Goal: Task Accomplishment & Management: Manage account settings

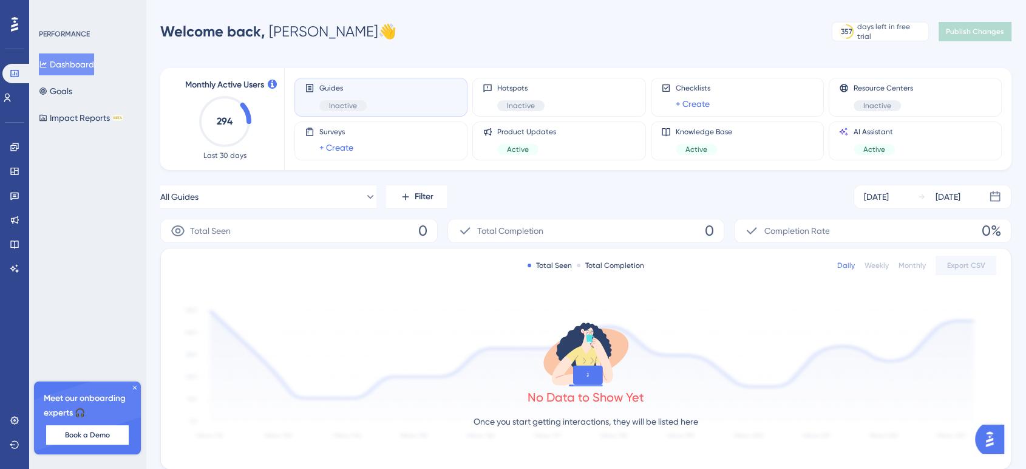
click at [132, 390] on icon at bounding box center [134, 387] width 7 height 7
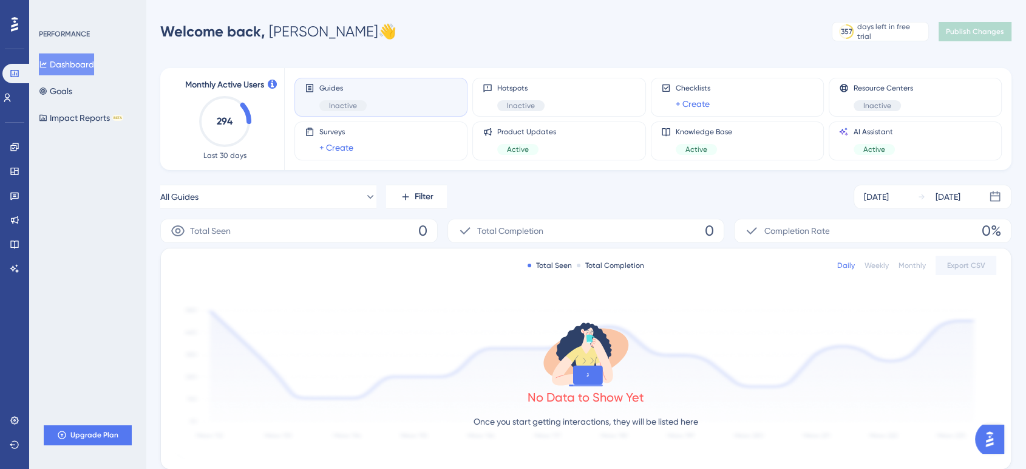
click at [344, 105] on span "Inactive" at bounding box center [343, 106] width 28 height 10
click at [63, 92] on button "Goals" at bounding box center [55, 91] width 33 height 22
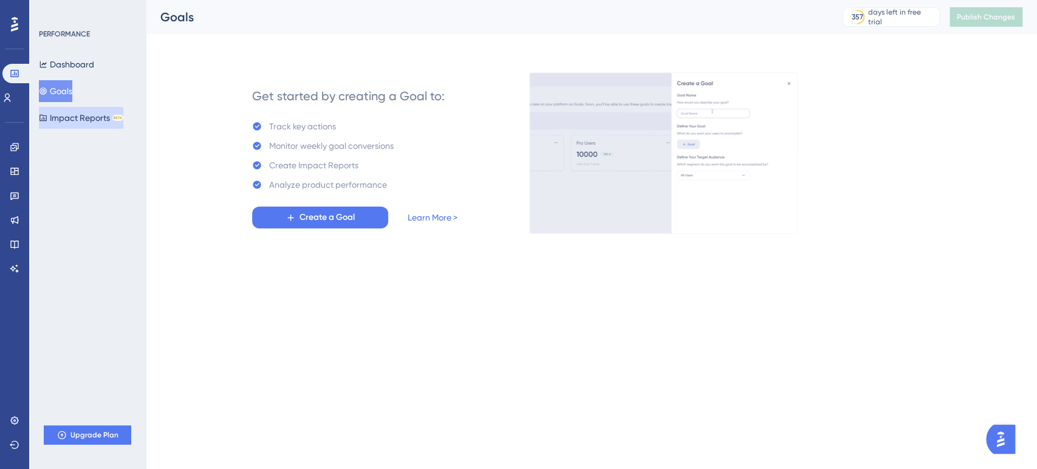
click at [73, 112] on button "Impact Reports BETA" at bounding box center [81, 118] width 84 height 22
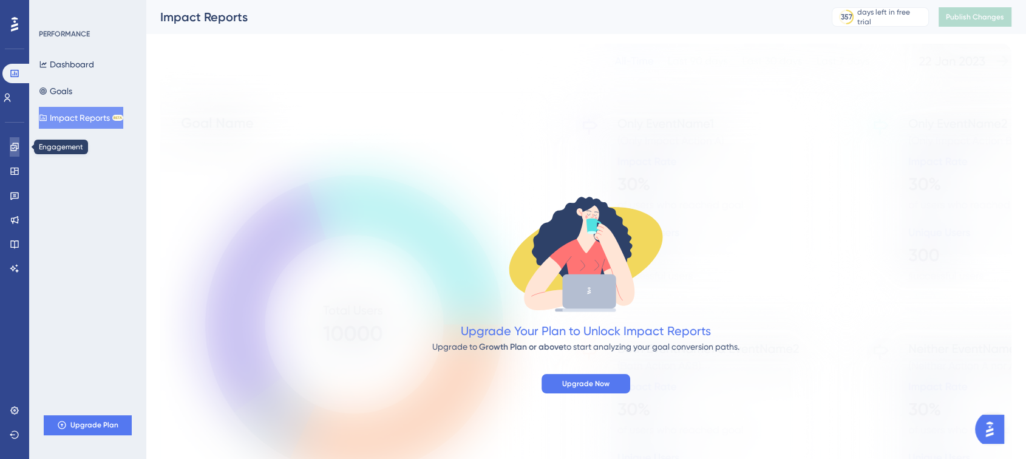
click at [13, 149] on icon at bounding box center [14, 147] width 8 height 8
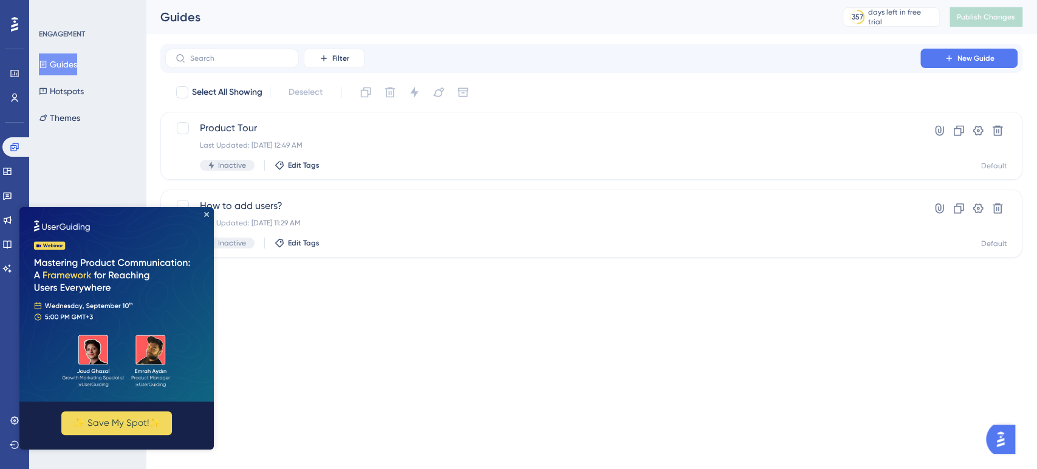
click at [375, 284] on div "Performance Users Engagement Widgets Feedback Product Updates Knowledge Base AI…" at bounding box center [518, 148] width 1037 height 296
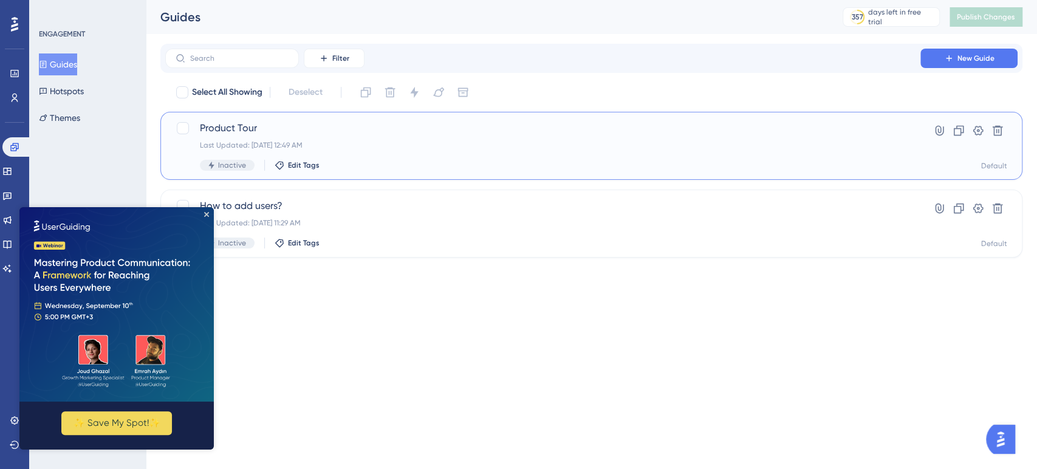
click at [270, 131] on span "Product Tour" at bounding box center [543, 128] width 686 height 15
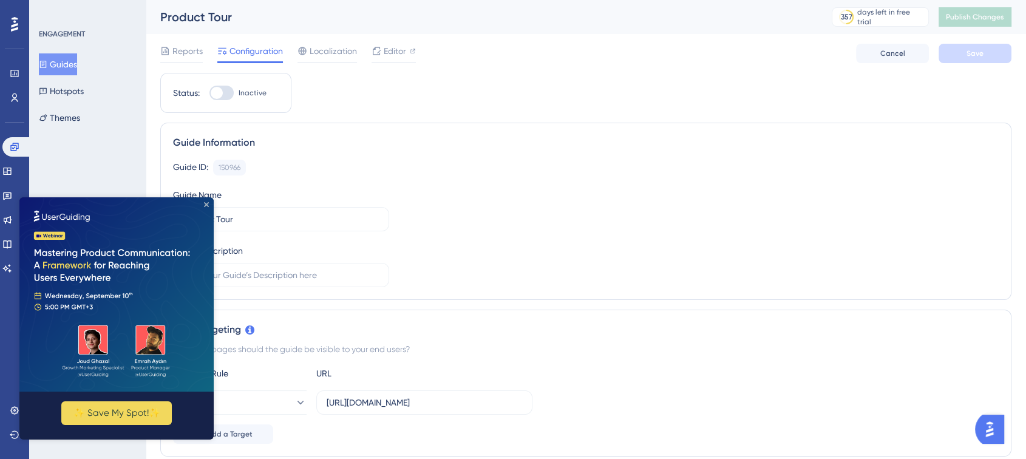
click at [207, 202] on icon "Close Preview" at bounding box center [206, 204] width 5 height 5
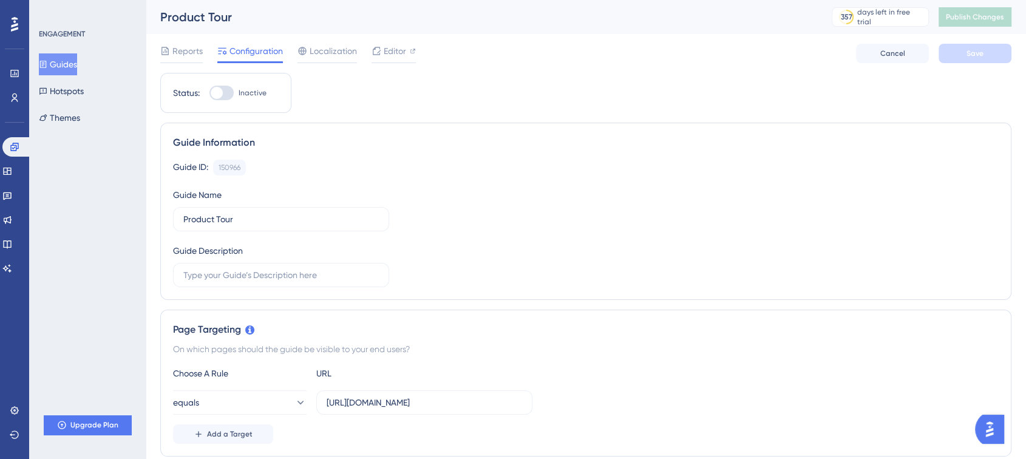
click at [216, 95] on div at bounding box center [217, 93] width 12 height 12
click at [210, 94] on input "Inactive" at bounding box center [209, 93] width 1 height 1
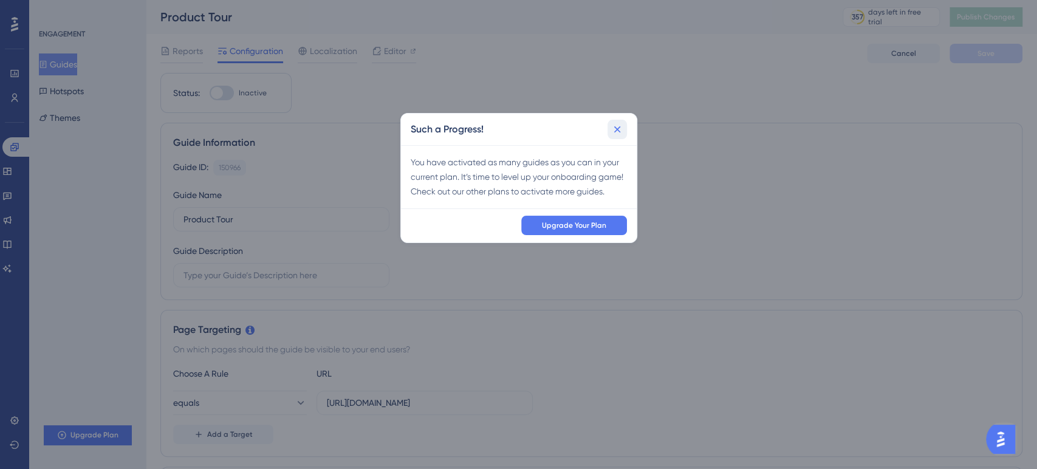
click at [620, 135] on button at bounding box center [616, 129] width 19 height 19
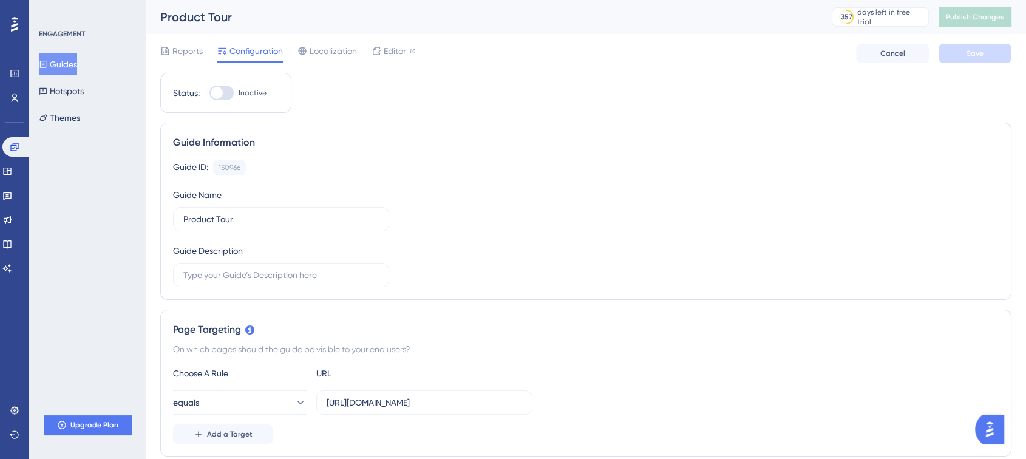
click at [218, 97] on div at bounding box center [217, 93] width 12 height 12
click at [210, 94] on input "Inactive" at bounding box center [209, 93] width 1 height 1
checkbox input "false"
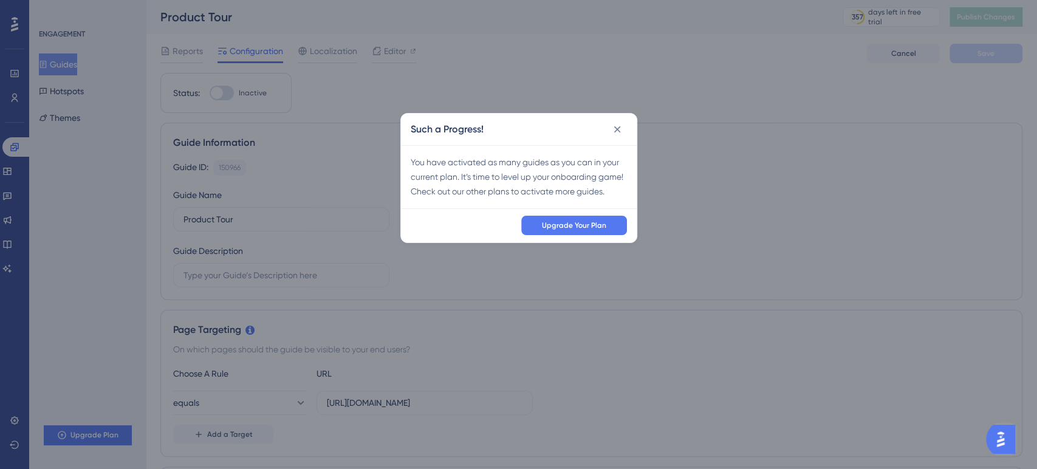
click at [218, 97] on div "Such a Progress! You have activated as many guides as you can in your current p…" at bounding box center [518, 234] width 1037 height 469
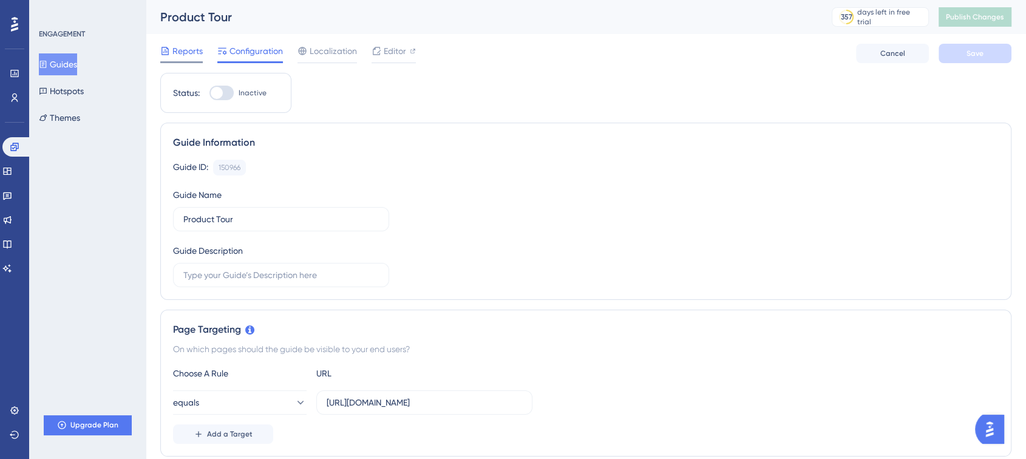
click at [194, 44] on span "Reports" at bounding box center [187, 51] width 30 height 15
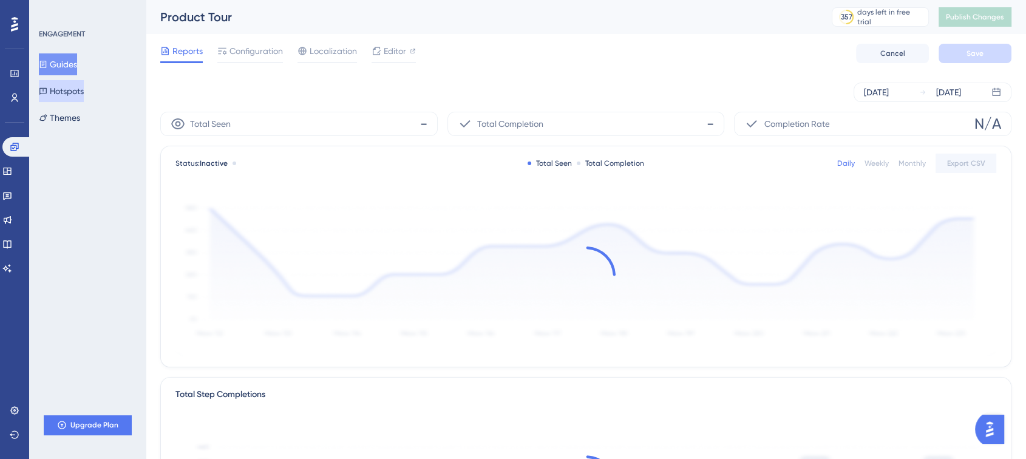
click at [63, 92] on button "Hotspots" at bounding box center [61, 91] width 45 height 22
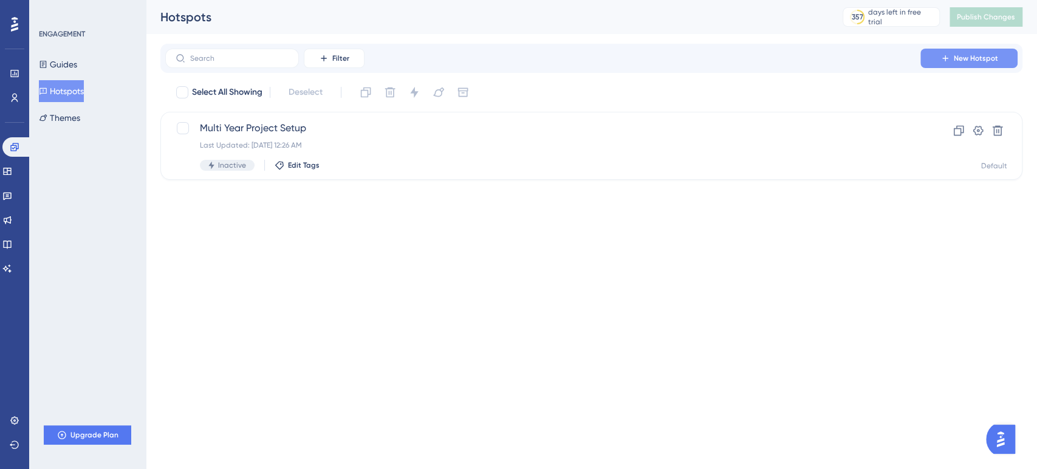
click at [985, 56] on span "New Hotspot" at bounding box center [976, 58] width 44 height 10
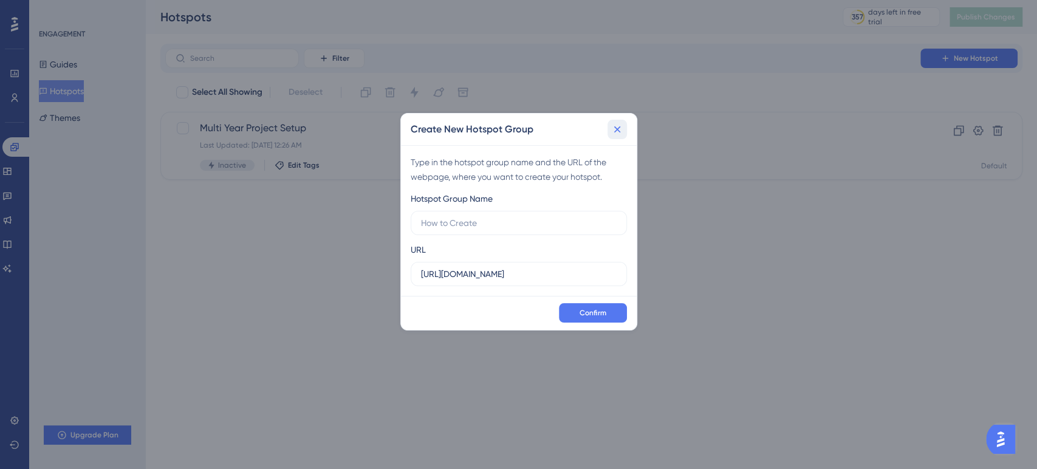
click at [618, 130] on icon at bounding box center [617, 129] width 12 height 12
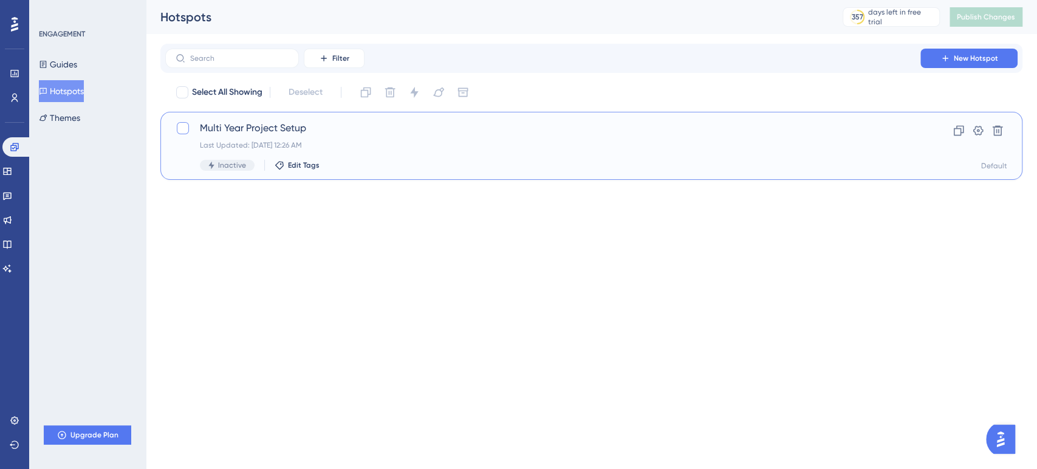
click at [185, 131] on div at bounding box center [183, 128] width 12 height 12
checkbox input "true"
click at [185, 131] on icon at bounding box center [182, 128] width 7 height 10
checkbox input "false"
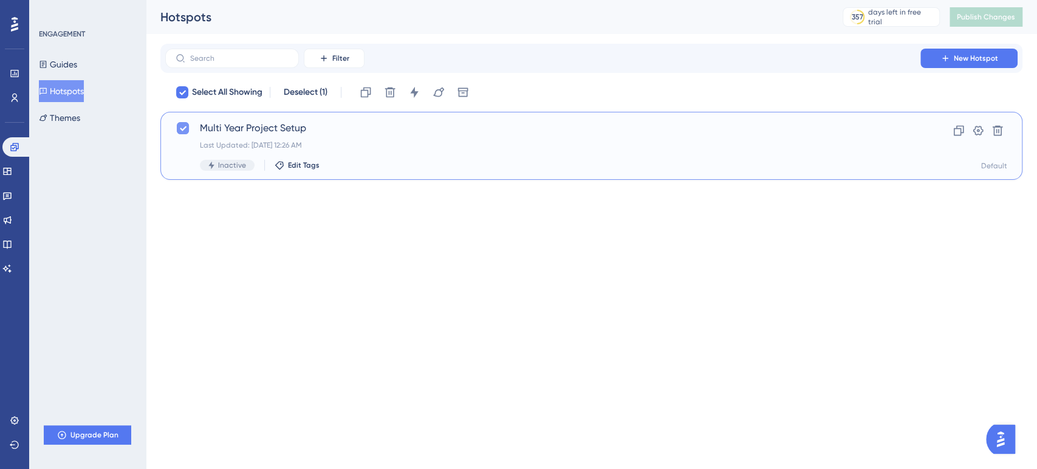
checkbox input "false"
click at [222, 164] on span "Inactive" at bounding box center [232, 165] width 28 height 10
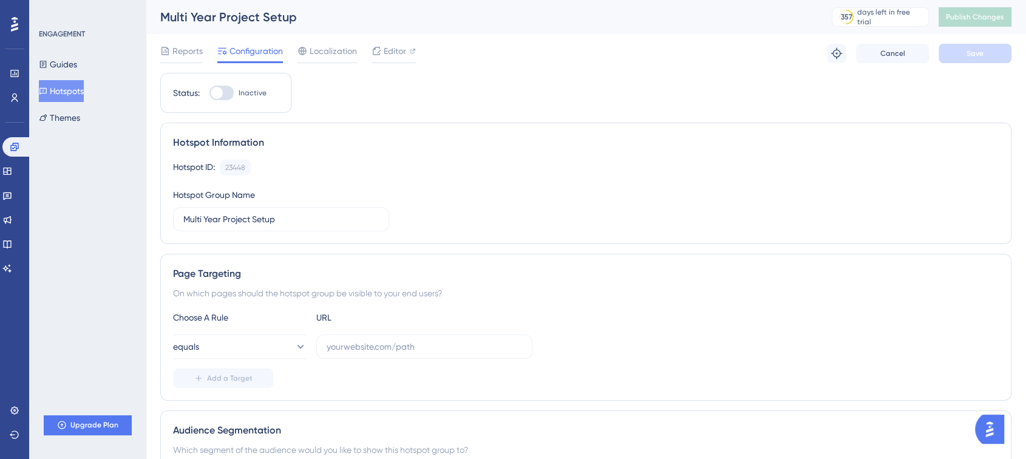
click at [214, 96] on div at bounding box center [217, 93] width 12 height 12
click at [210, 94] on input "Inactive" at bounding box center [209, 93] width 1 height 1
checkbox input "false"
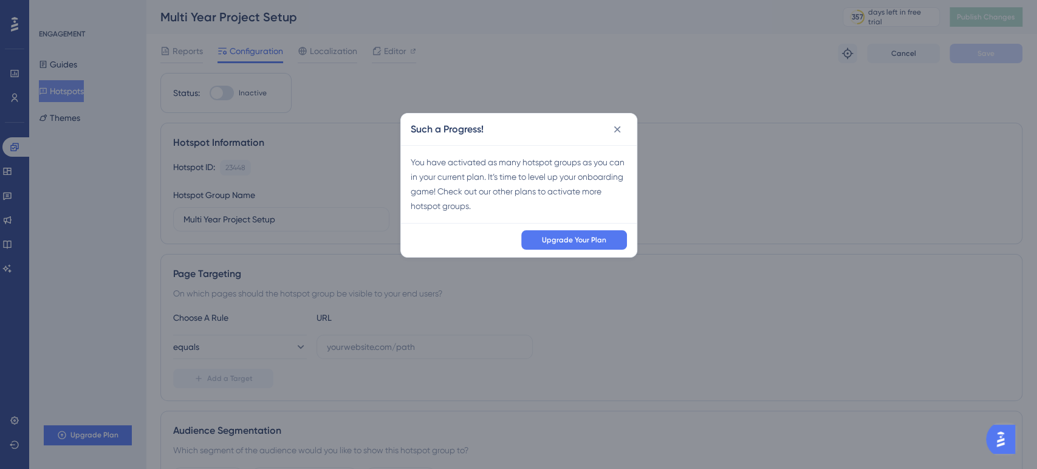
click at [245, 207] on div "Such a Progress! You have activated as many hotspot groups as you can in your c…" at bounding box center [518, 234] width 1037 height 469
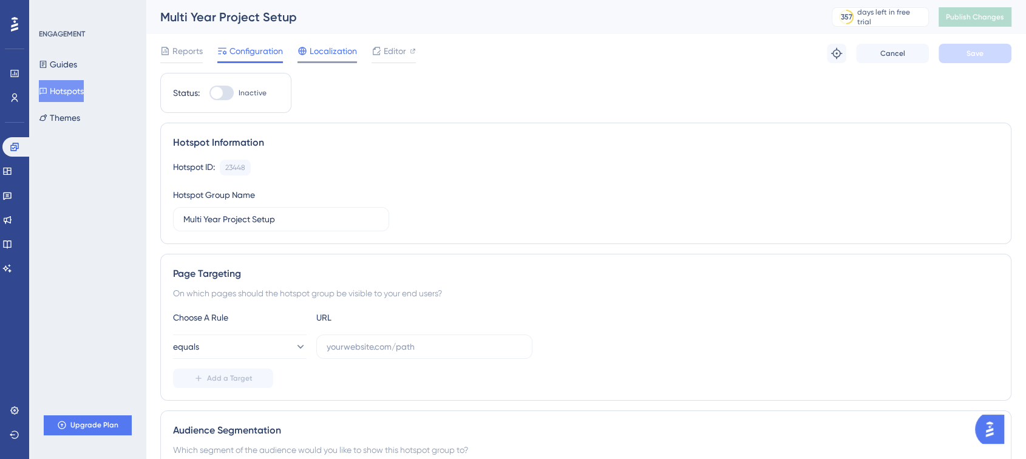
click at [336, 53] on span "Localization" at bounding box center [333, 51] width 47 height 15
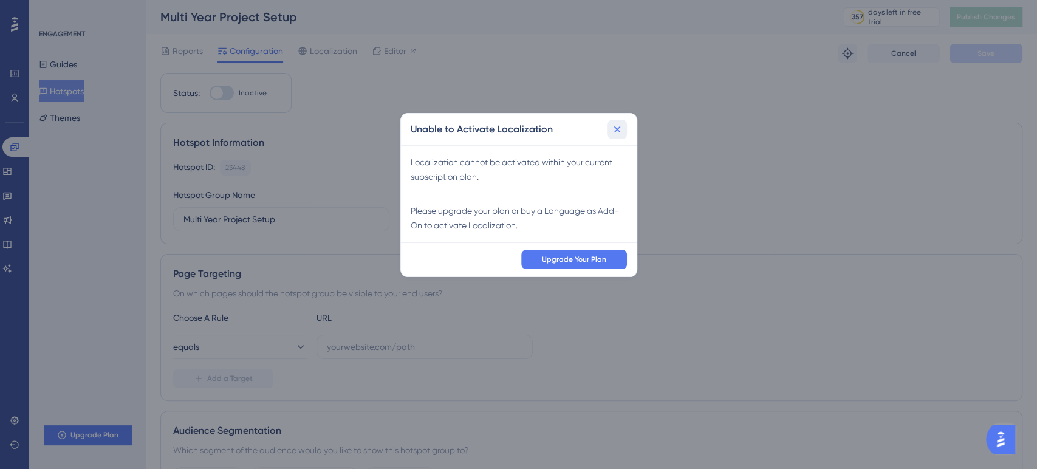
click at [616, 128] on icon at bounding box center [617, 129] width 12 height 12
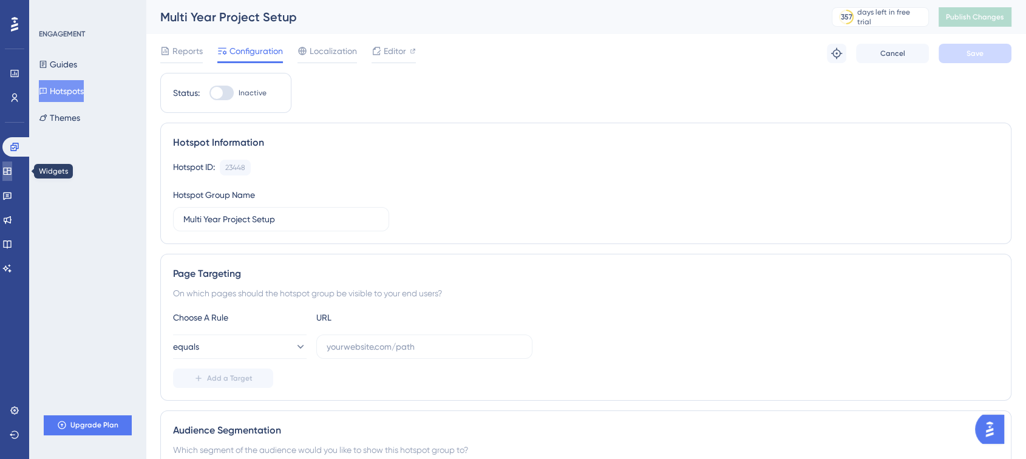
click at [12, 169] on icon at bounding box center [7, 171] width 10 height 10
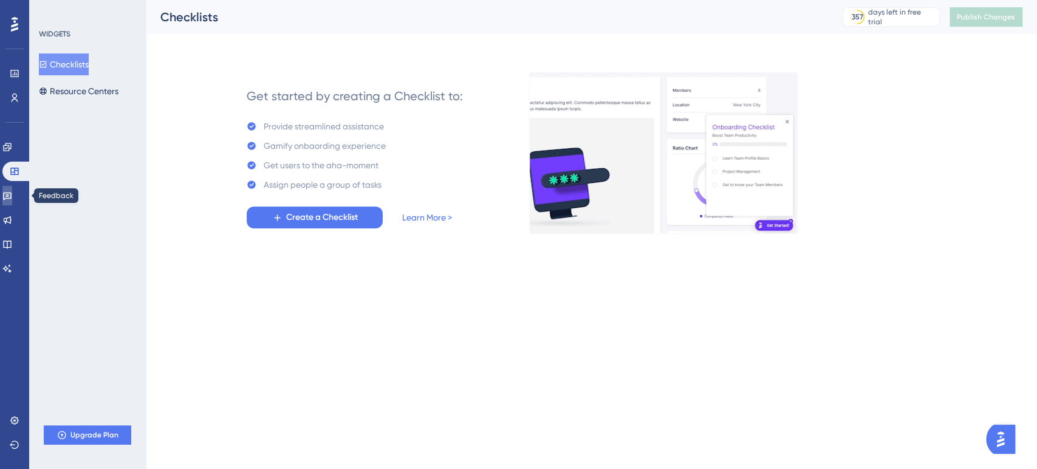
click at [12, 191] on icon at bounding box center [7, 196] width 10 height 10
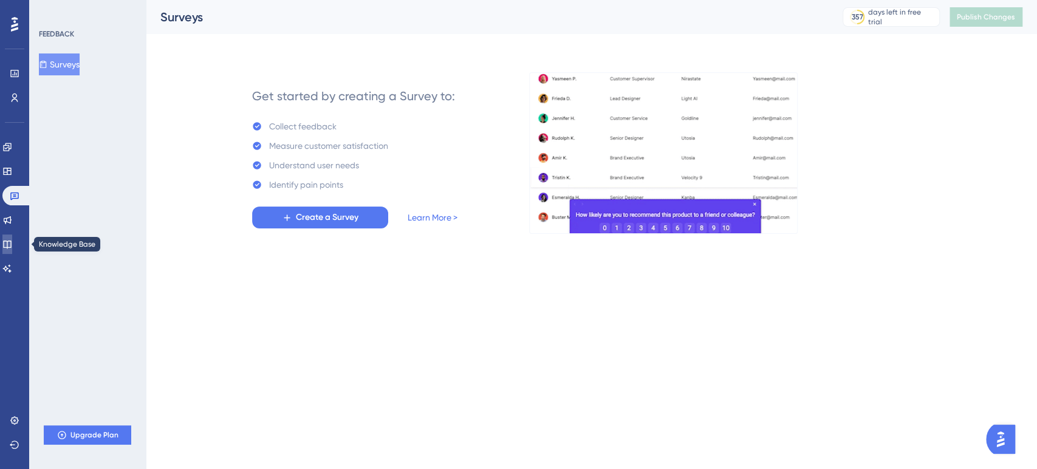
click at [12, 237] on link at bounding box center [7, 243] width 10 height 19
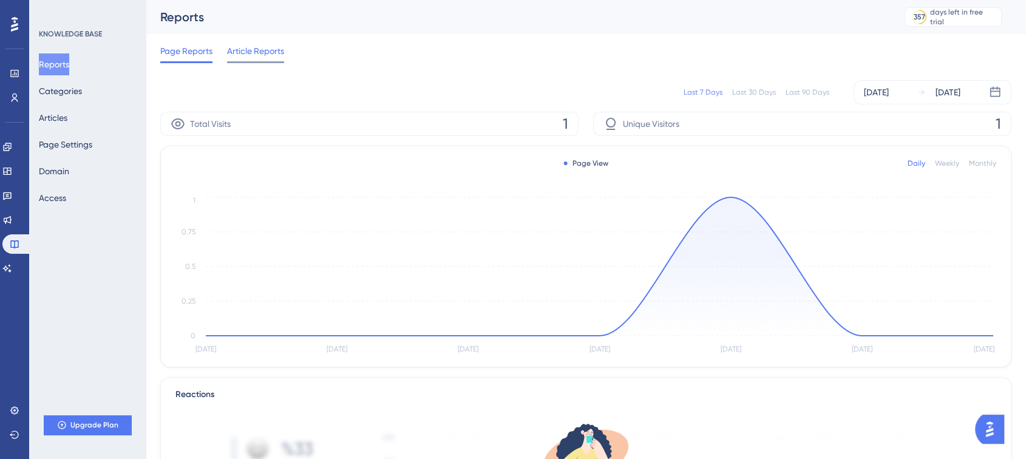
click at [263, 49] on span "Article Reports" at bounding box center [255, 51] width 57 height 15
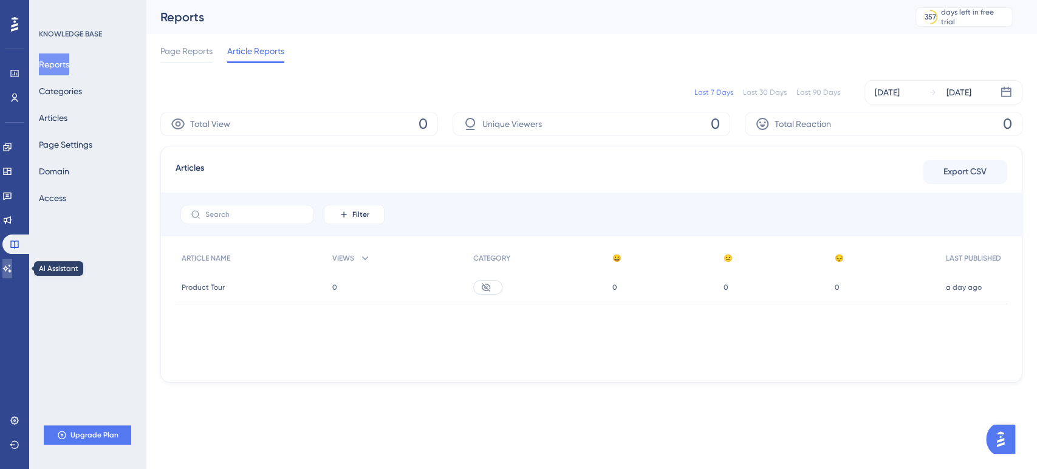
click at [12, 264] on icon at bounding box center [7, 269] width 10 height 10
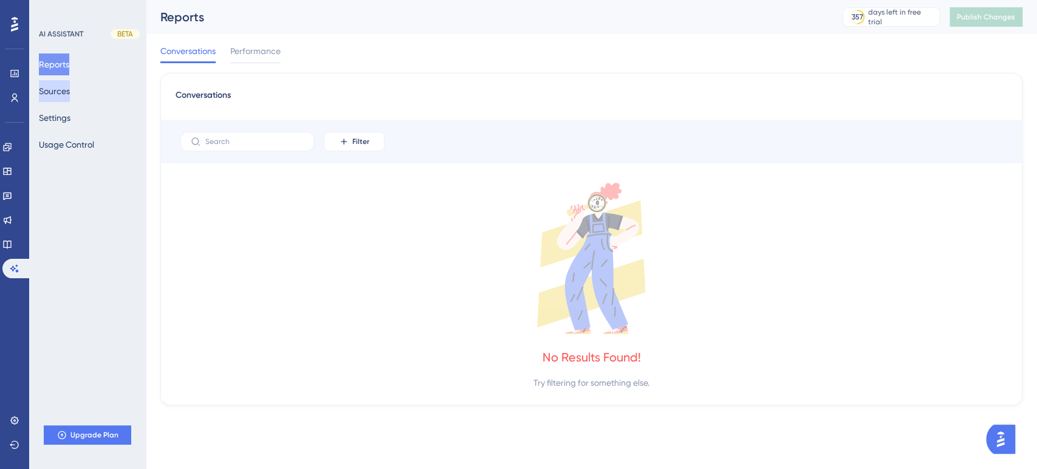
click at [64, 91] on button "Sources" at bounding box center [54, 91] width 31 height 22
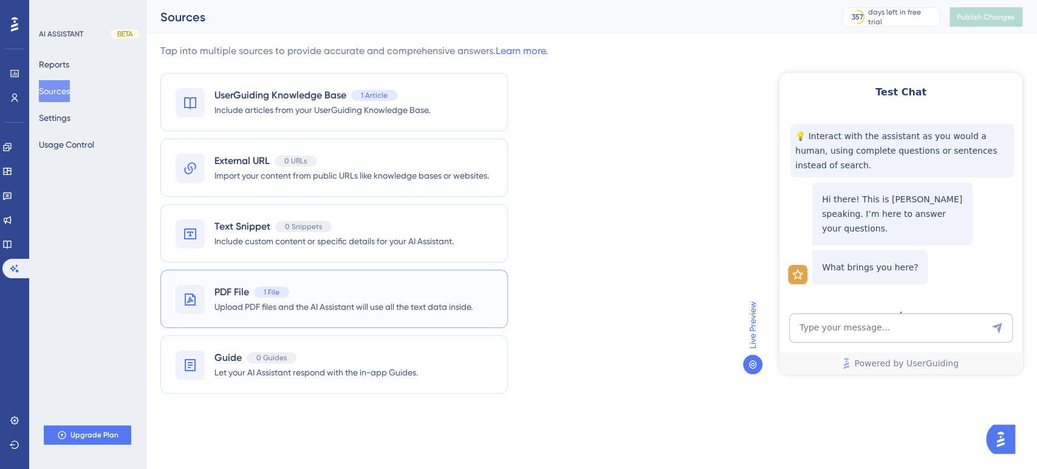
click at [276, 291] on span "1 File" at bounding box center [272, 292] width 16 height 10
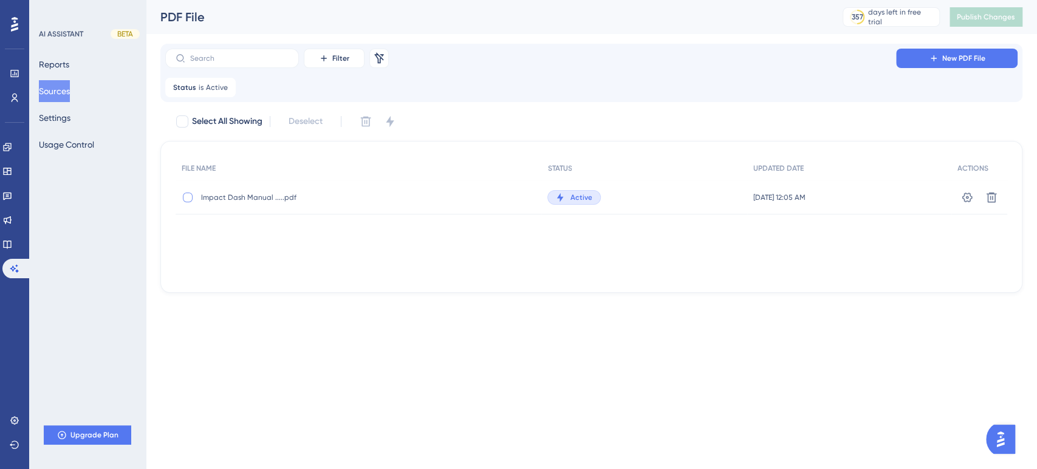
click at [191, 198] on div at bounding box center [188, 198] width 10 height 10
checkbox input "true"
click at [615, 90] on div "Status is Active Active Remove" at bounding box center [591, 87] width 852 height 19
